Goal: Check status: Check status

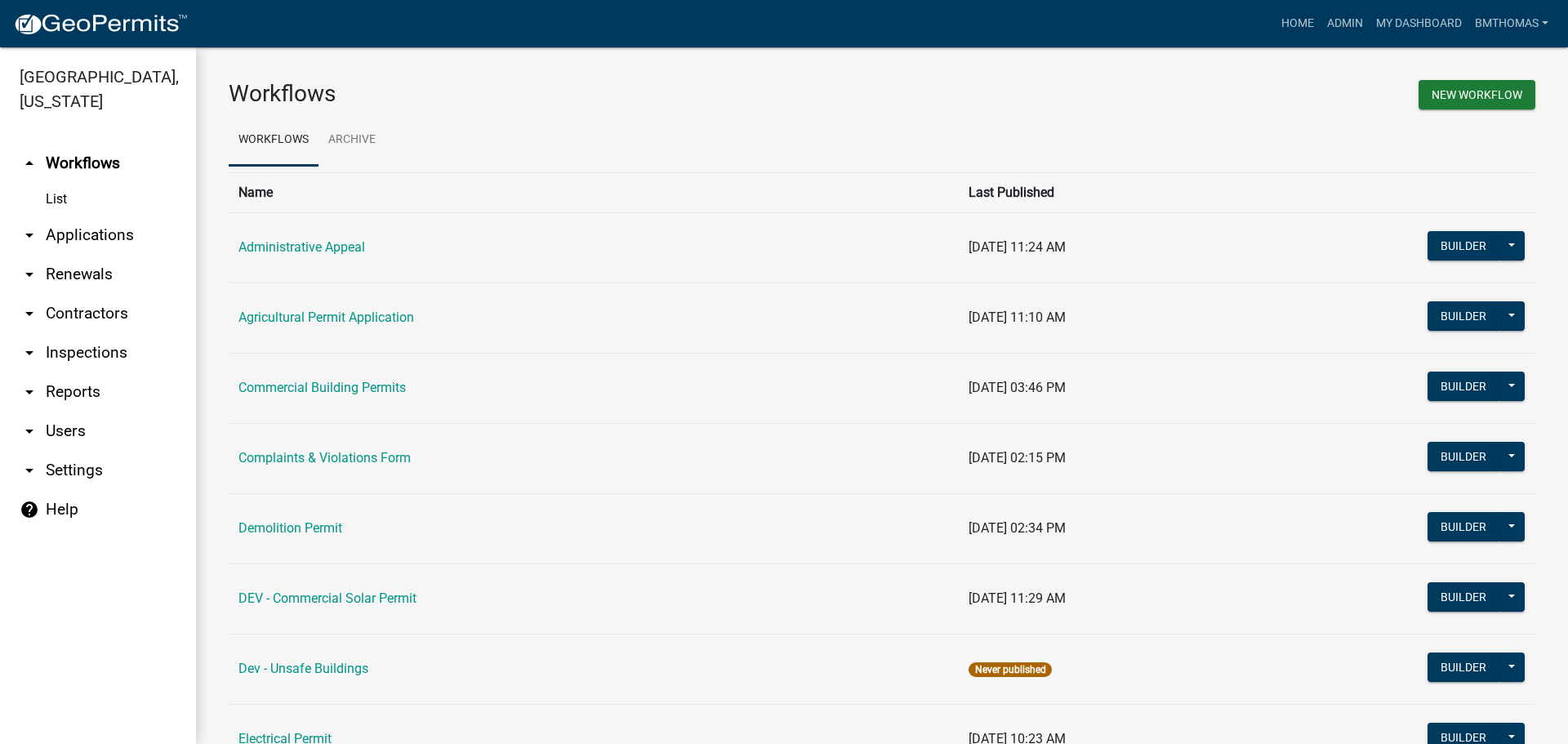
click at [73, 216] on link "arrow_drop_down Applications" at bounding box center [98, 235] width 196 height 39
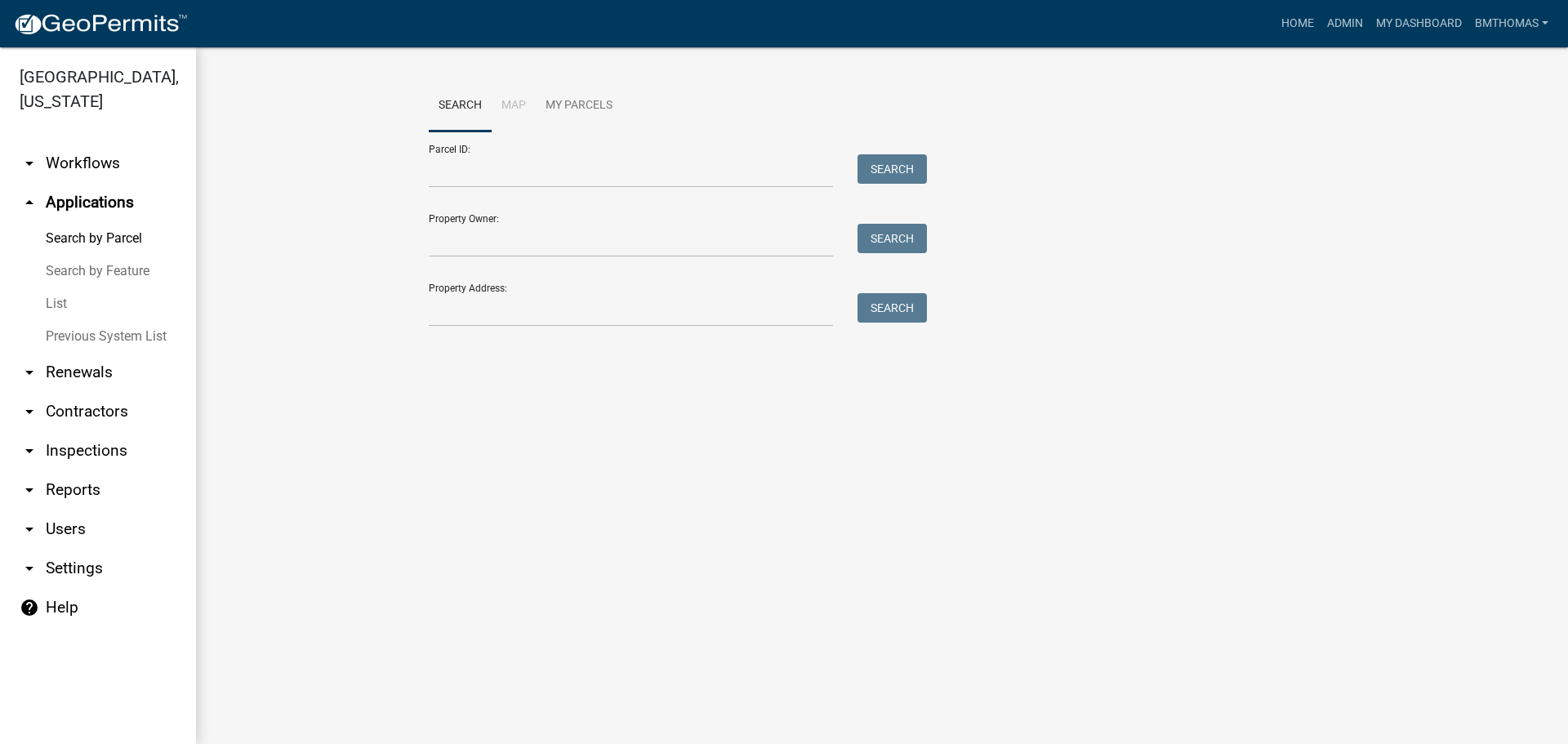
click at [74, 288] on link "List" at bounding box center [98, 304] width 196 height 33
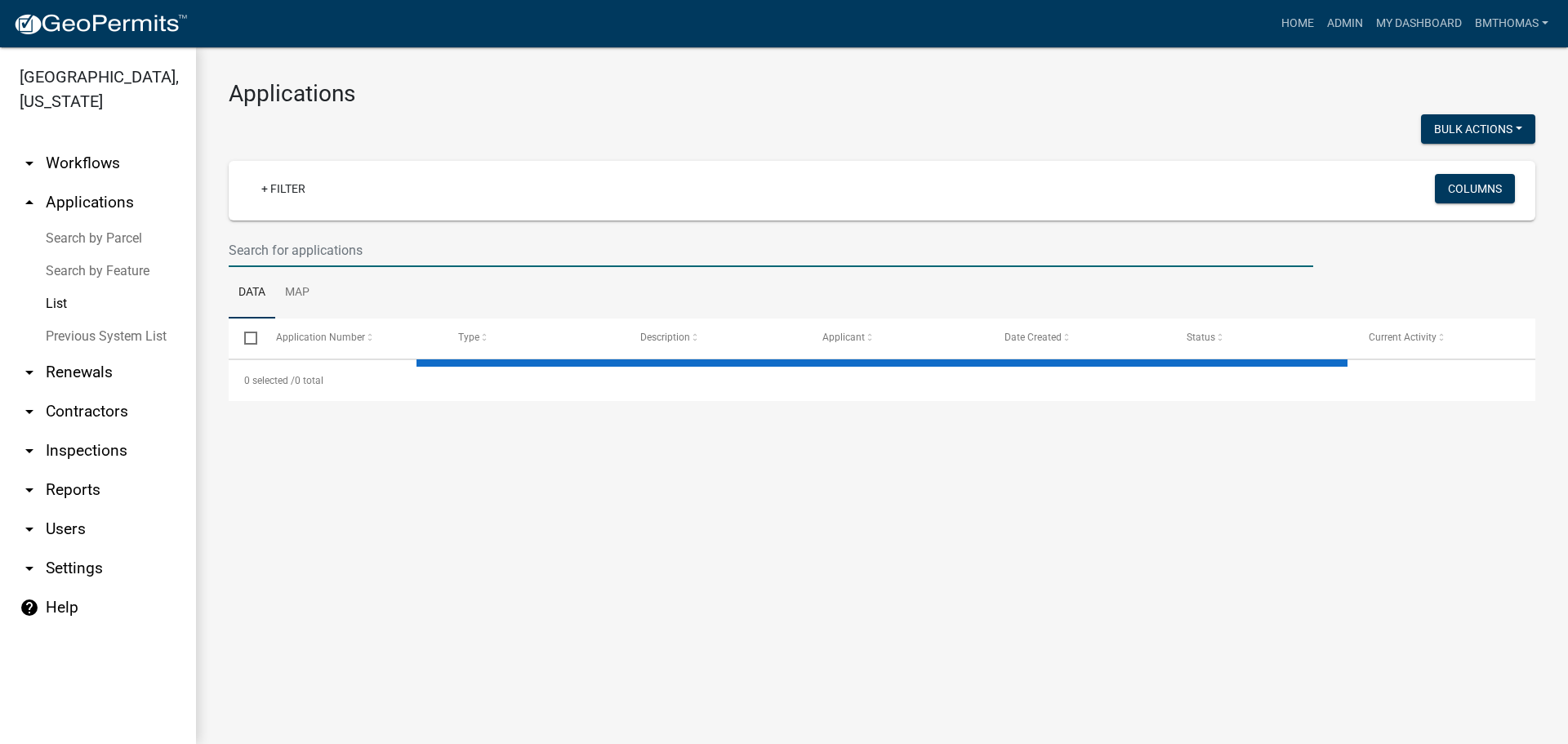
click at [316, 253] on input "text" at bounding box center [771, 251] width 1085 height 34
select select "3: 100"
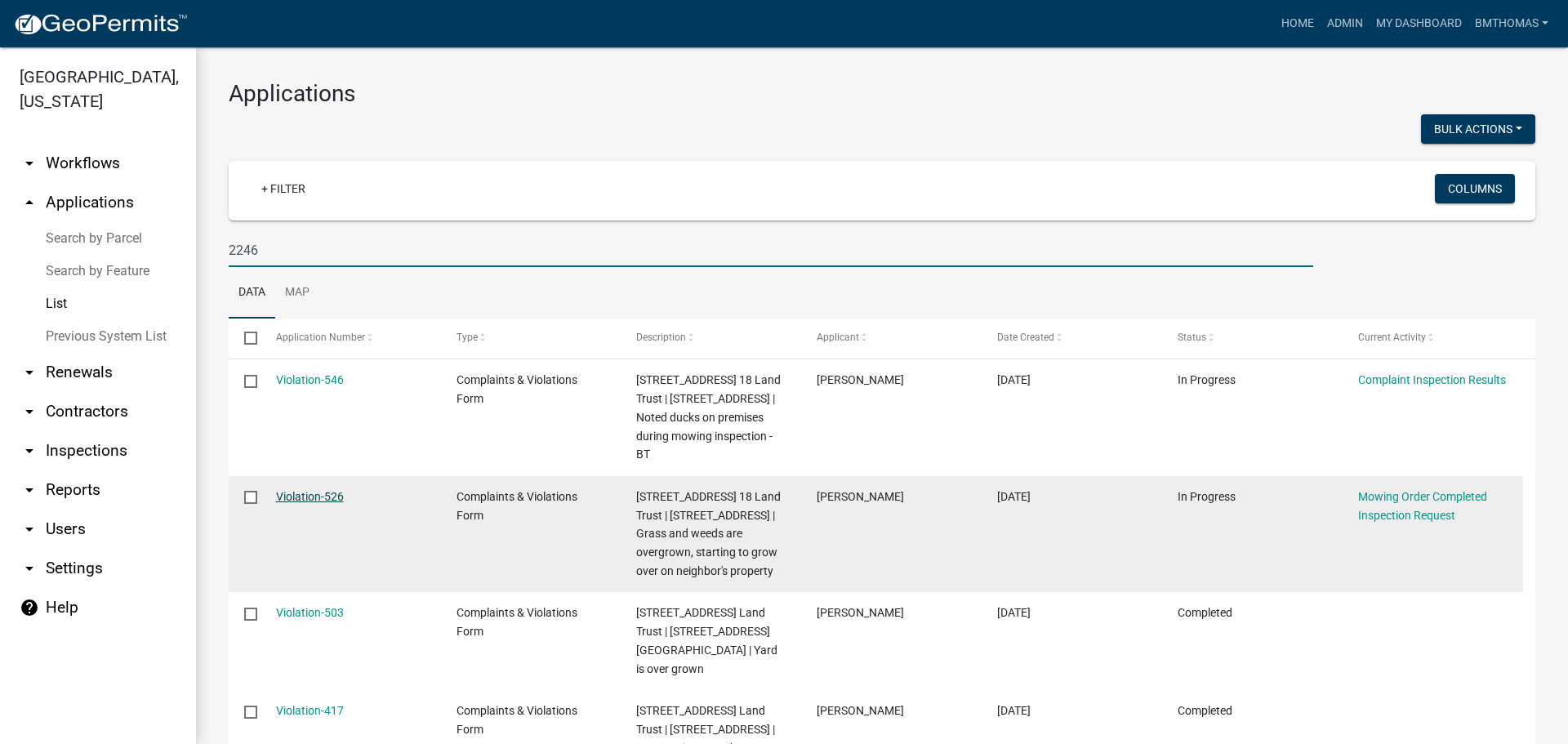
type input "2246"
click at [322, 492] on link "Violation-526" at bounding box center [310, 496] width 68 height 13
